Goal: Task Accomplishment & Management: Manage account settings

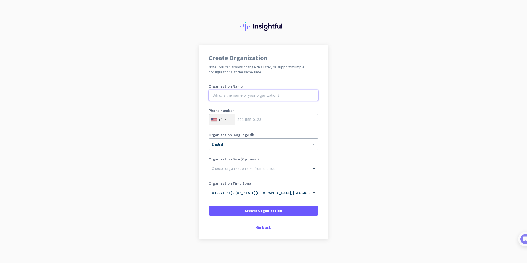
click at [277, 93] on input "text" at bounding box center [264, 95] width 110 height 11
type input "Alfazance India Pvt Ltd"
click at [221, 117] on div "+1" at bounding box center [222, 119] width 26 height 10
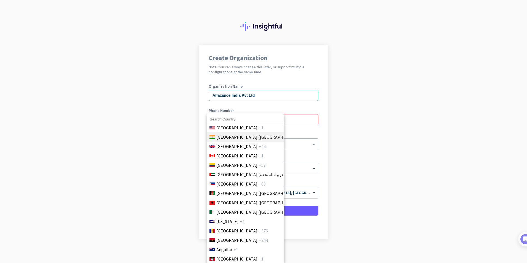
click at [259, 137] on li "[GEOGRAPHIC_DATA] ([GEOGRAPHIC_DATA]) +91" at bounding box center [245, 136] width 77 height 9
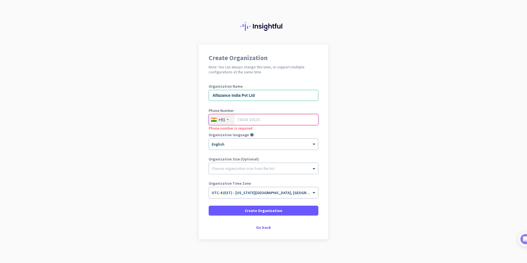
click at [267, 121] on input "tel" at bounding box center [264, 119] width 110 height 11
type input "9810083142"
click at [308, 191] on div at bounding box center [263, 191] width 109 height 5
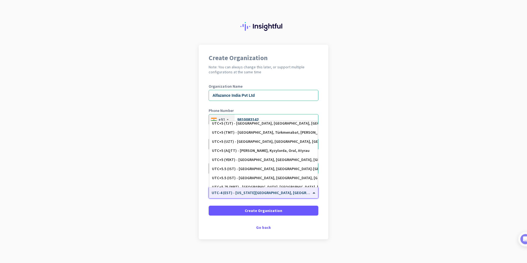
scroll to position [2175, 0]
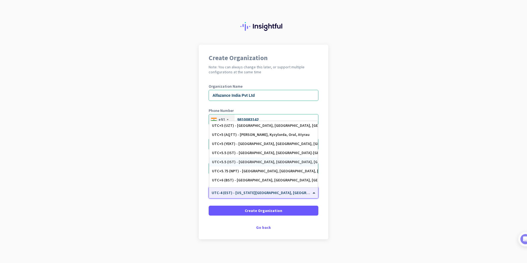
click at [287, 162] on div "UTC+5.5 (IST) - [GEOGRAPHIC_DATA], [GEOGRAPHIC_DATA], [GEOGRAPHIC_DATA], [GEOGR…" at bounding box center [263, 162] width 103 height 5
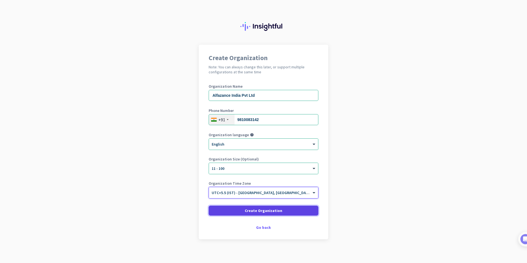
click at [285, 212] on span at bounding box center [264, 210] width 110 height 13
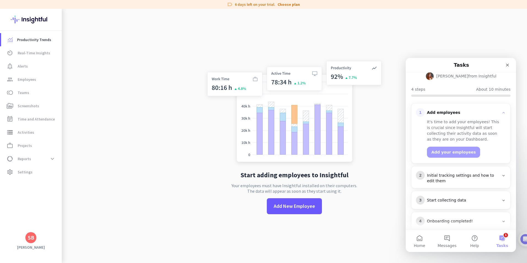
scroll to position [53, 0]
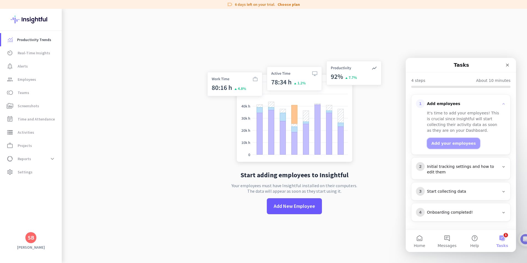
click at [452, 146] on button "Add your employees" at bounding box center [453, 143] width 53 height 11
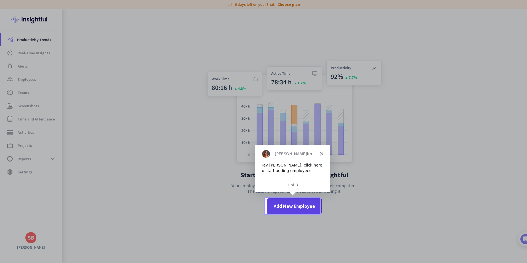
scroll to position [0, 0]
click at [299, 205] on span "Add New Employee" at bounding box center [294, 206] width 41 height 7
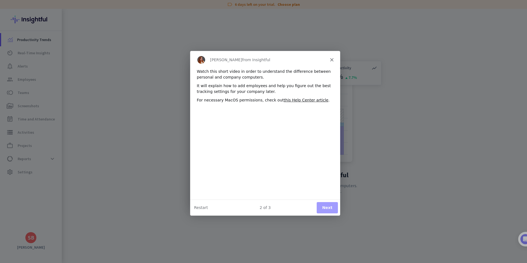
click at [326, 209] on button "Next" at bounding box center [327, 207] width 21 height 11
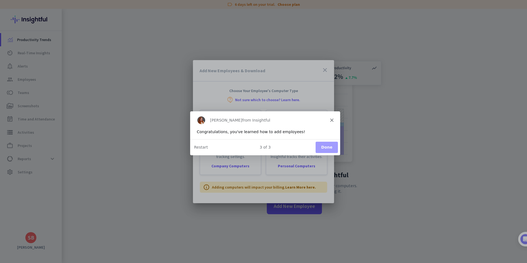
click at [330, 148] on button "Done" at bounding box center [326, 146] width 22 height 11
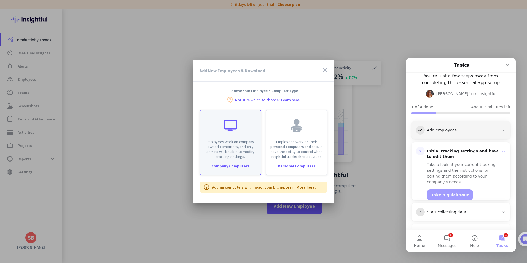
scroll to position [47, 0]
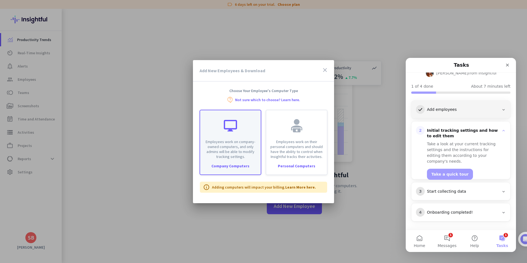
click at [238, 160] on div "Employees work on company-owned computers, and only admins will be able to modi…" at bounding box center [231, 142] width 62 height 65
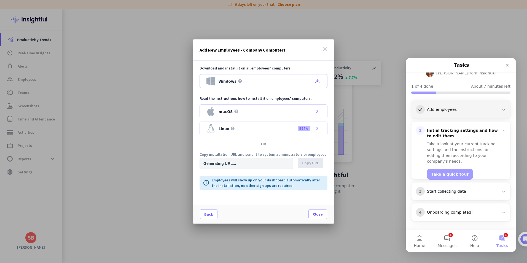
type input "[URL][DOMAIN_NAME]"
click at [262, 78] on div "Windows help file_download" at bounding box center [264, 81] width 128 height 14
click at [276, 162] on input "[URL][DOMAIN_NAME]" at bounding box center [247, 163] width 94 height 11
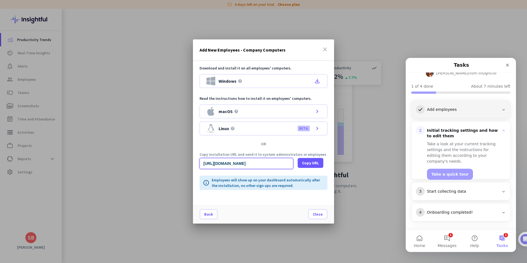
click at [276, 162] on input "[URL][DOMAIN_NAME]" at bounding box center [247, 163] width 94 height 11
click at [307, 162] on span "Copy URL" at bounding box center [310, 163] width 17 height 6
click at [313, 163] on span "Copy URL" at bounding box center [310, 163] width 17 height 6
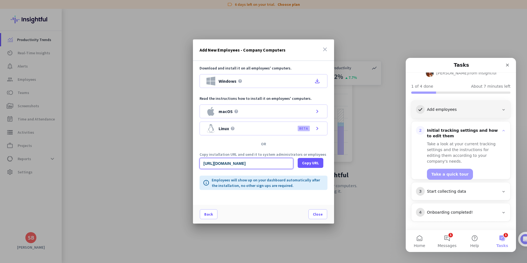
scroll to position [46, 0]
click at [309, 163] on span "Copy URL" at bounding box center [310, 163] width 17 height 6
click at [326, 50] on icon "close" at bounding box center [325, 49] width 7 height 7
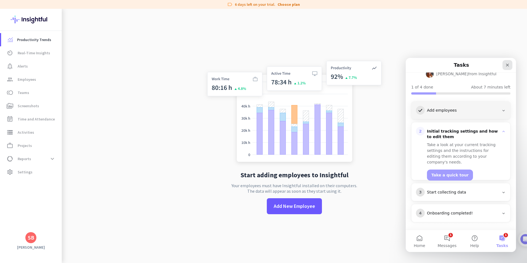
click at [506, 63] on icon "Close" at bounding box center [507, 65] width 4 height 4
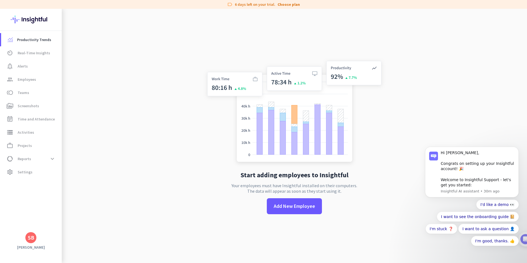
scroll to position [0, 0]
click at [43, 54] on span "Real-Time Insights" at bounding box center [34, 53] width 33 height 7
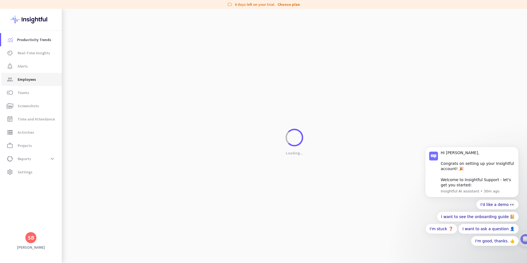
click at [37, 80] on span "group Employees" at bounding box center [32, 79] width 52 height 7
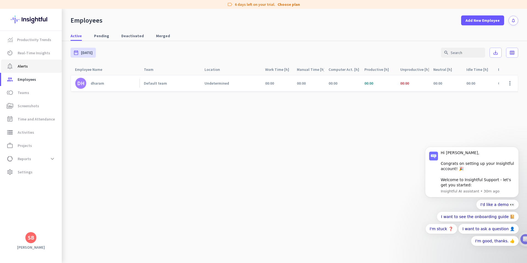
click at [30, 64] on span "notification_important Alerts" at bounding box center [32, 66] width 52 height 7
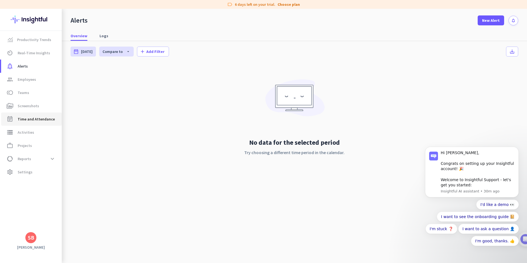
click at [42, 117] on span "Time and Attendance" at bounding box center [36, 119] width 37 height 7
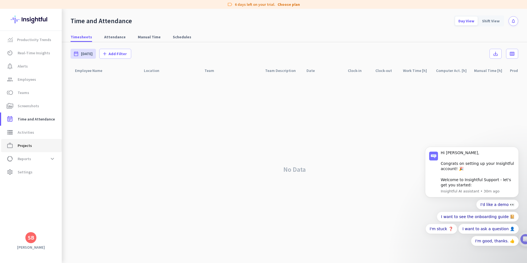
click at [31, 146] on span "Projects" at bounding box center [25, 145] width 14 height 7
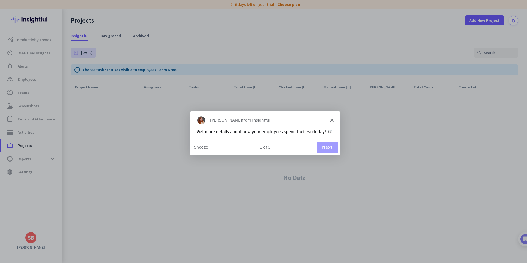
click at [328, 149] on button "Next" at bounding box center [327, 146] width 21 height 11
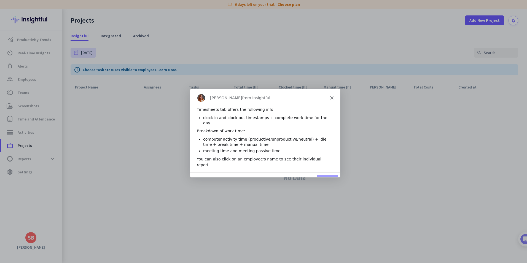
click at [330, 174] on button "Next" at bounding box center [327, 179] width 21 height 11
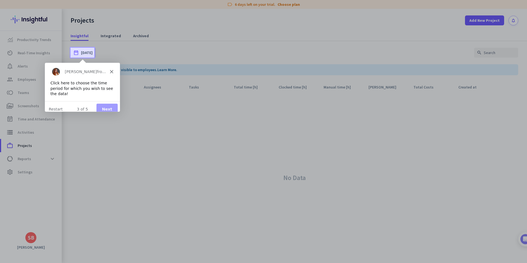
click at [111, 103] on button "Next" at bounding box center [106, 108] width 21 height 11
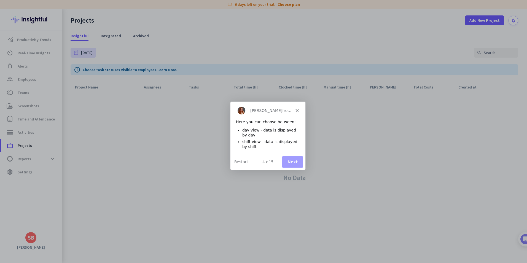
click at [294, 161] on button "Next" at bounding box center [292, 161] width 21 height 11
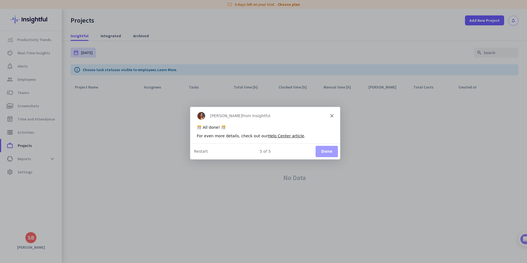
click at [327, 152] on button "Done" at bounding box center [326, 151] width 22 height 11
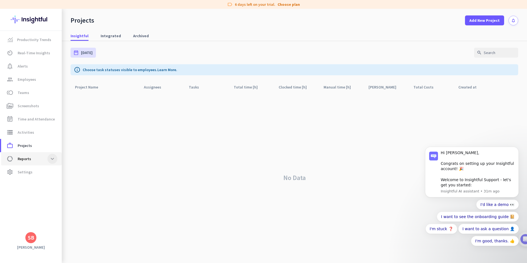
click at [53, 158] on span at bounding box center [52, 159] width 10 height 10
click at [39, 172] on span "Work Type" at bounding box center [32, 171] width 52 height 13
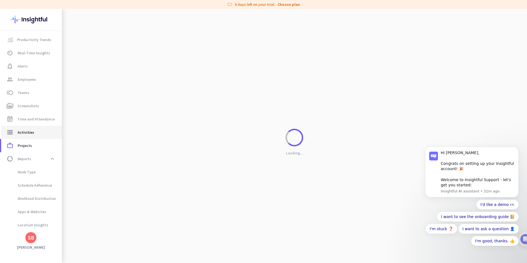
click at [40, 136] on link "storage Activities" at bounding box center [31, 132] width 61 height 13
type input "[DATE]"
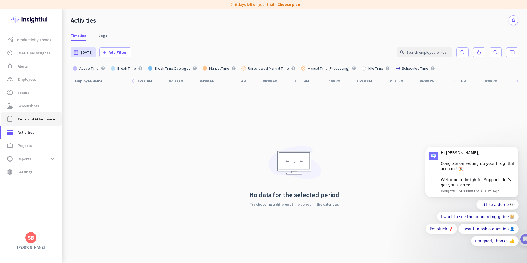
click at [36, 117] on span "Time and Attendance" at bounding box center [36, 119] width 37 height 7
type input "[DATE] - [DATE]"
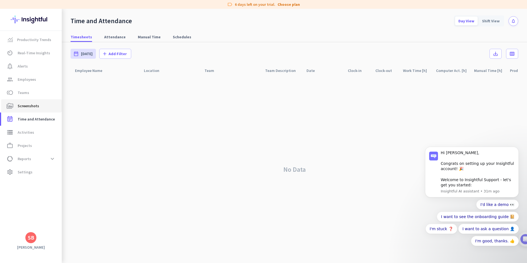
click at [36, 104] on span "Screenshots" at bounding box center [29, 106] width 22 height 7
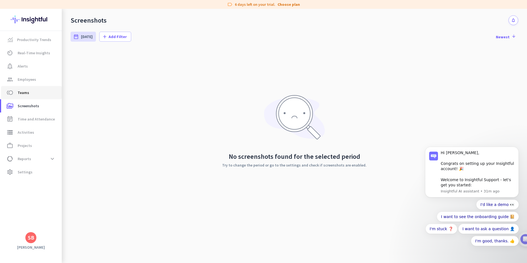
click at [32, 95] on span "toll Teams" at bounding box center [32, 92] width 52 height 7
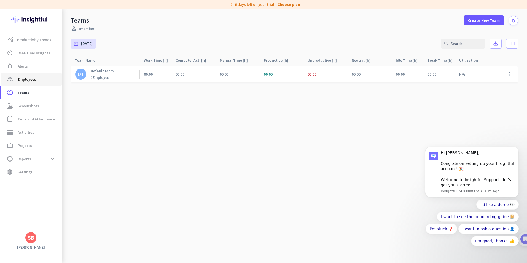
click at [36, 79] on span "group Employees" at bounding box center [32, 79] width 52 height 7
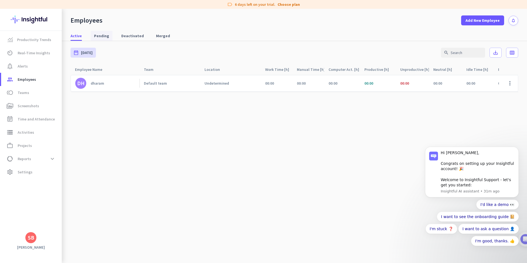
click at [100, 35] on span "Pending" at bounding box center [101, 36] width 15 height 6
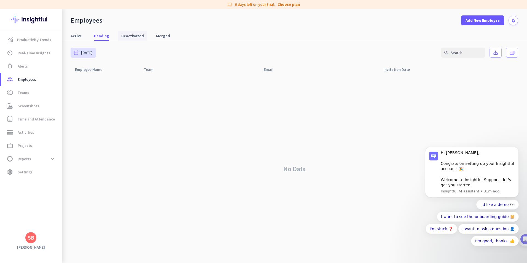
click at [135, 36] on span "Deactivated" at bounding box center [132, 36] width 23 height 6
click at [160, 36] on span "Merged" at bounding box center [163, 36] width 14 height 6
click at [79, 37] on span "Active" at bounding box center [76, 36] width 11 height 6
